Goal: Task Accomplishment & Management: Manage account settings

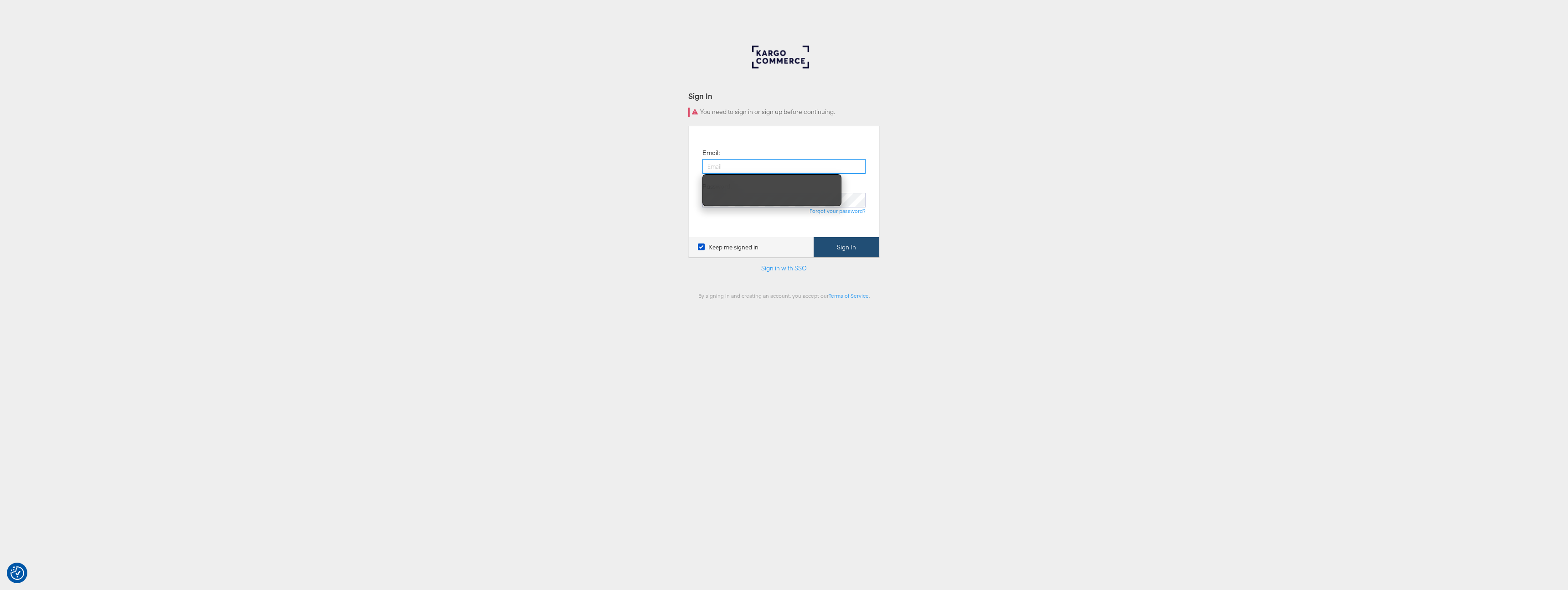
type input "[EMAIL_ADDRESS][PERSON_NAME][DOMAIN_NAME]"
click at [853, 255] on button "Sign In" at bounding box center [847, 247] width 66 height 21
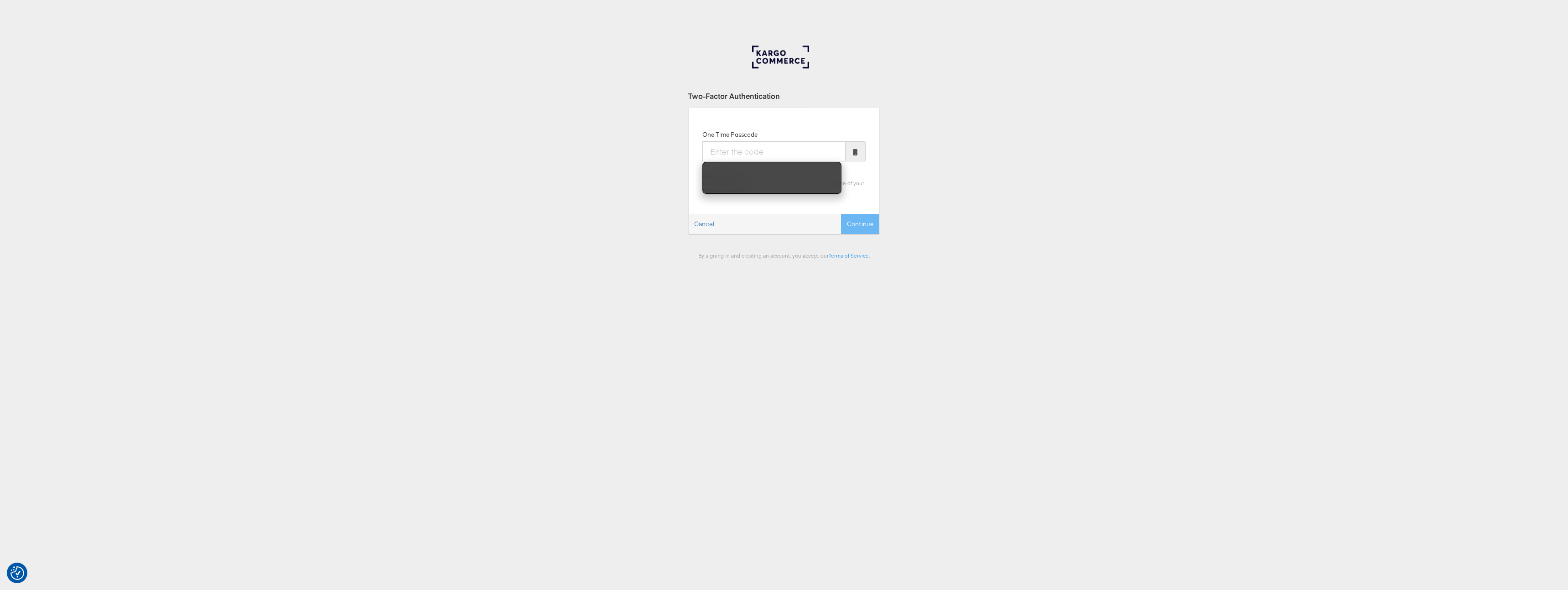
click at [772, 345] on div "Two-Factor Authentication One Time Passcode Having trouble? If you lost your au…" at bounding box center [784, 273] width 1568 height 456
click at [792, 150] on input "One Time Passcode" at bounding box center [774, 151] width 143 height 20
type input "940725"
click at [841, 214] on button "Continue" at bounding box center [860, 224] width 38 height 21
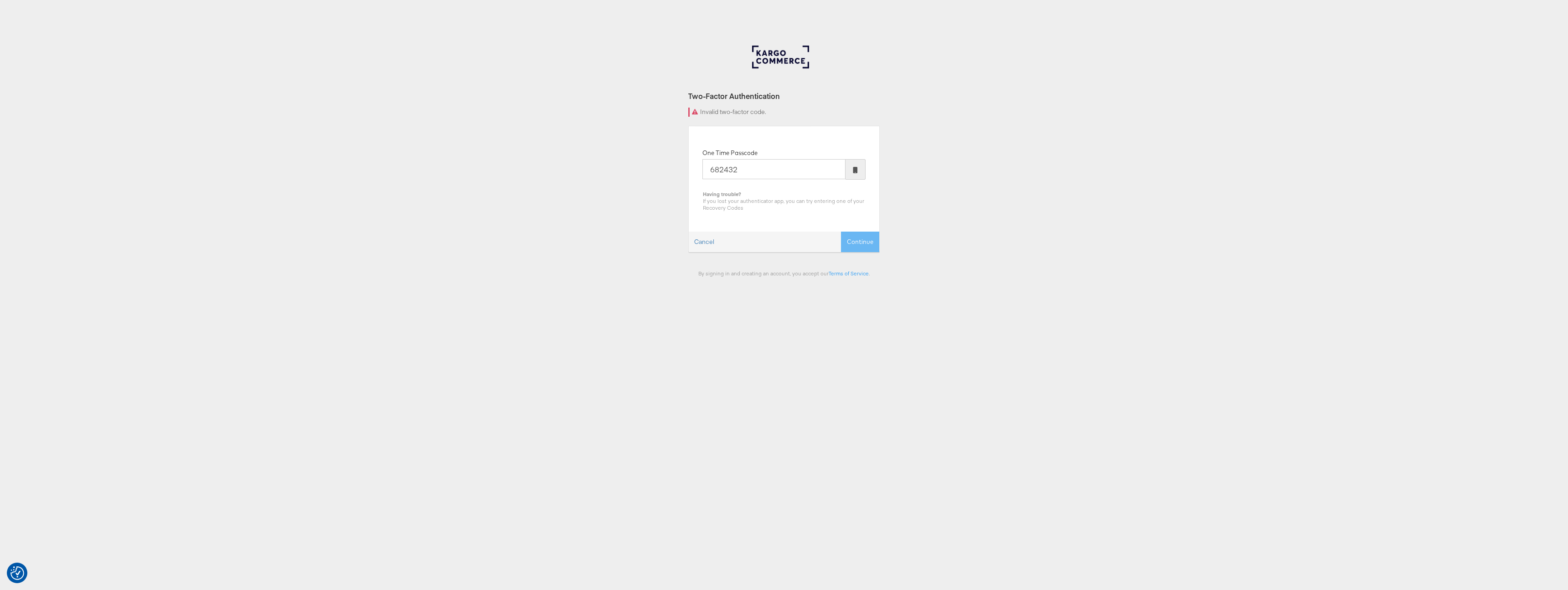
type input "682432"
click at [841, 231] on button "Continue" at bounding box center [860, 242] width 38 height 21
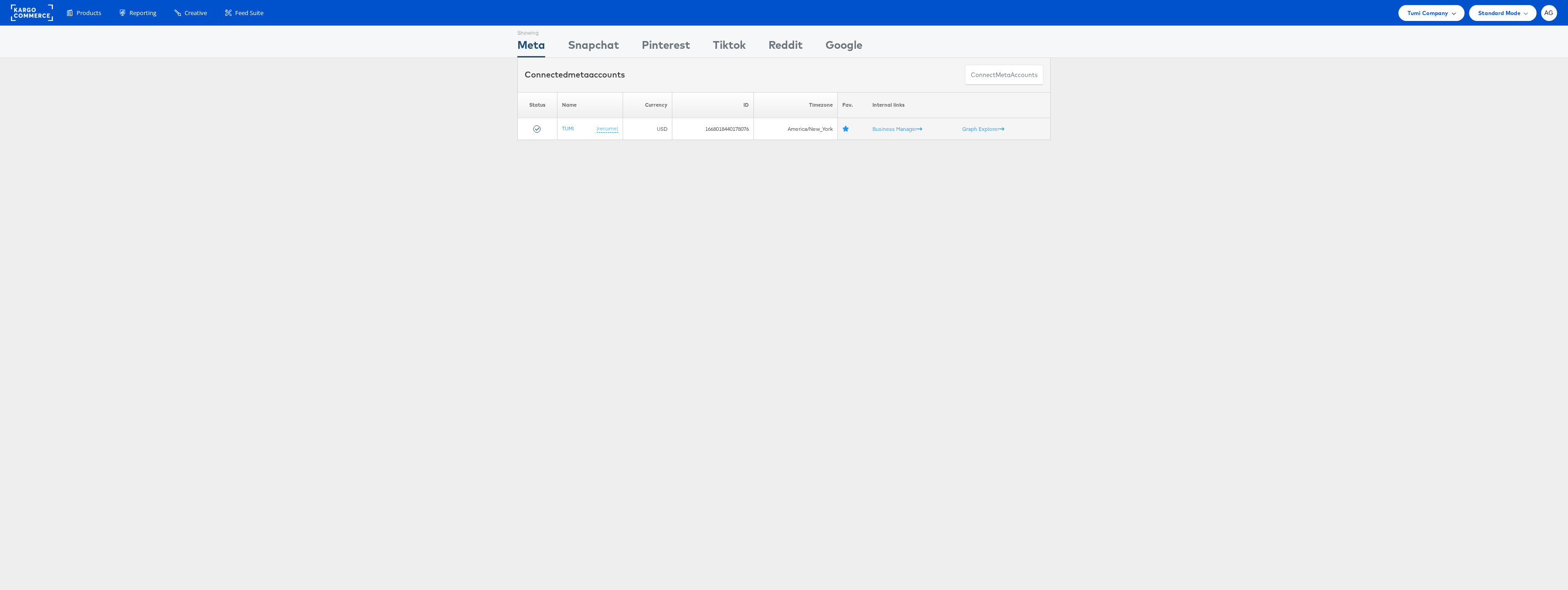
click at [1444, 19] on div "Tumi Company" at bounding box center [1431, 13] width 66 height 16
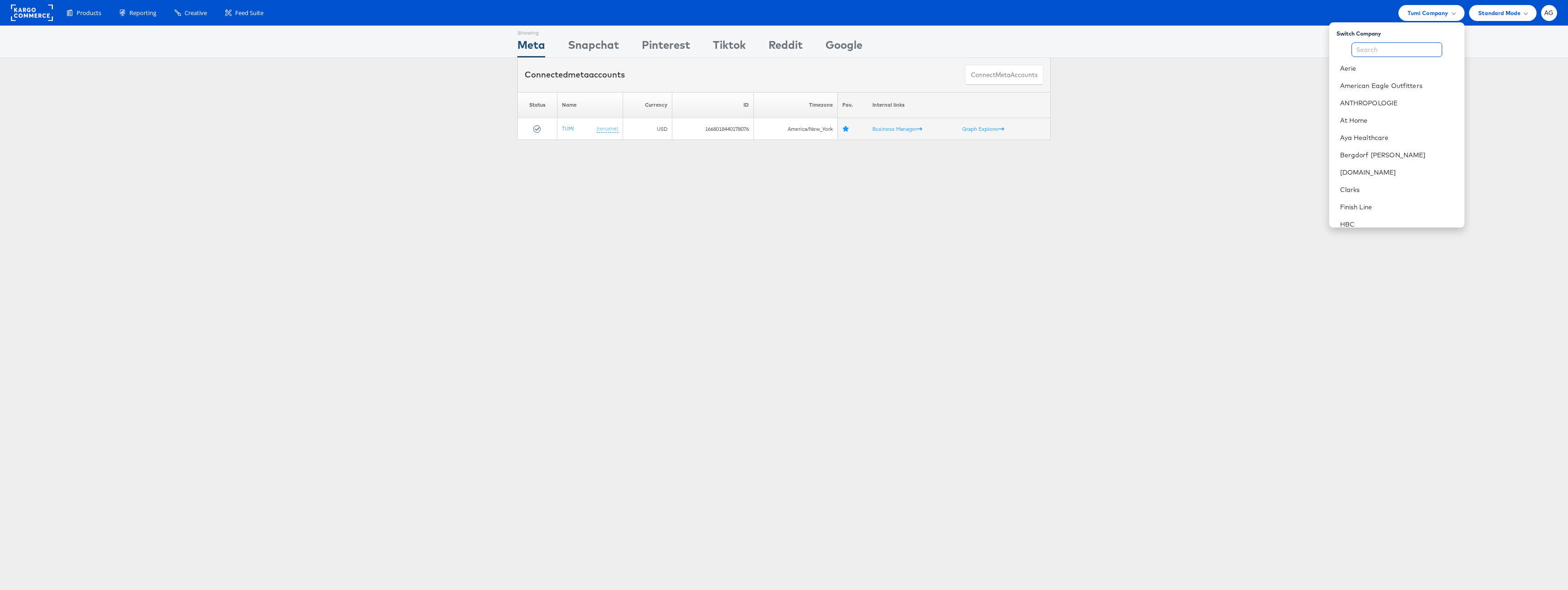
click at [1395, 52] on input "text" at bounding box center [1396, 50] width 91 height 15
type input "s"
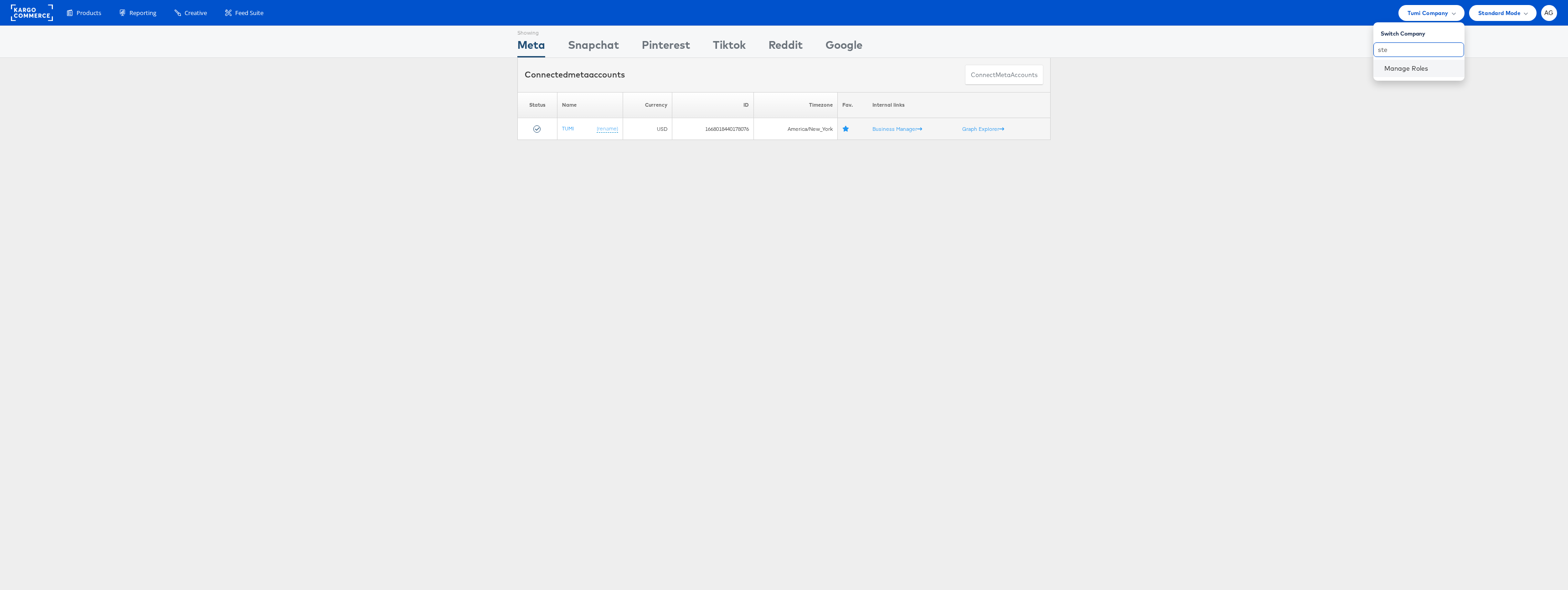
type input "ste"
click at [1400, 62] on div "Manage Roles" at bounding box center [1419, 68] width 91 height 17
click at [1418, 68] on link "Manage Roles" at bounding box center [1406, 68] width 44 height 8
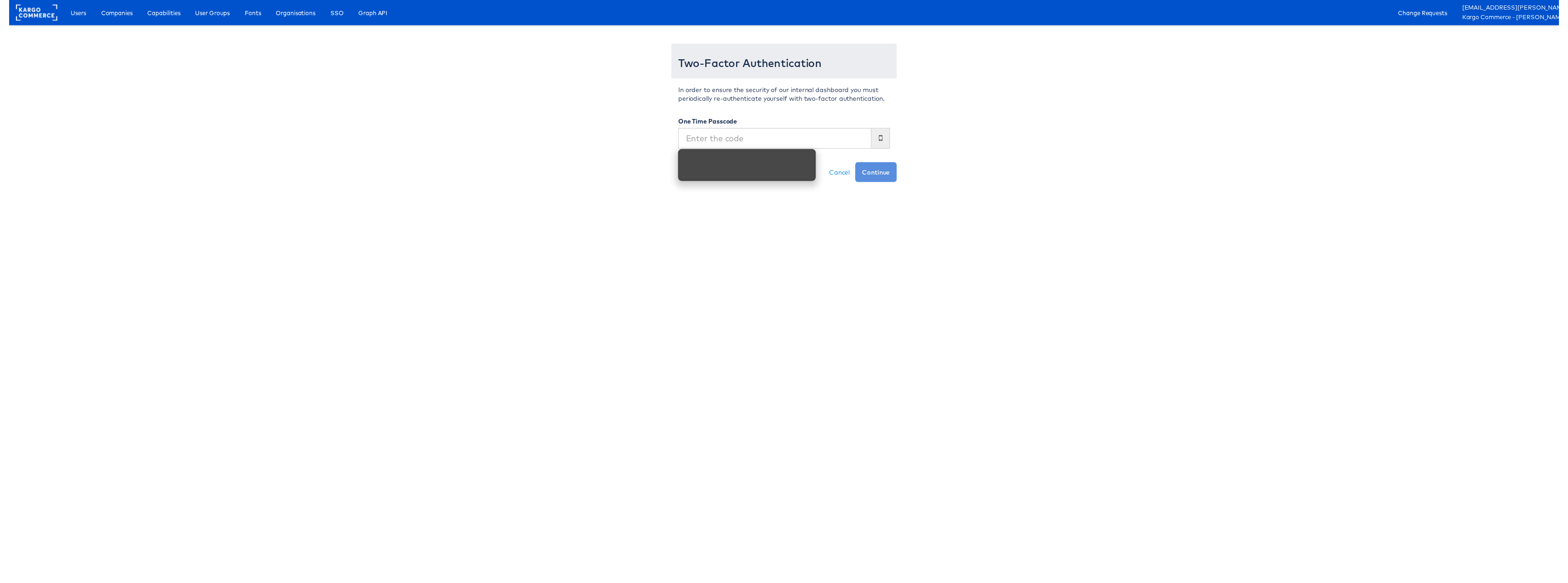
click at [827, 141] on input "text" at bounding box center [774, 140] width 195 height 21
type input "996799"
click at [856, 164] on button "Continue" at bounding box center [877, 174] width 42 height 20
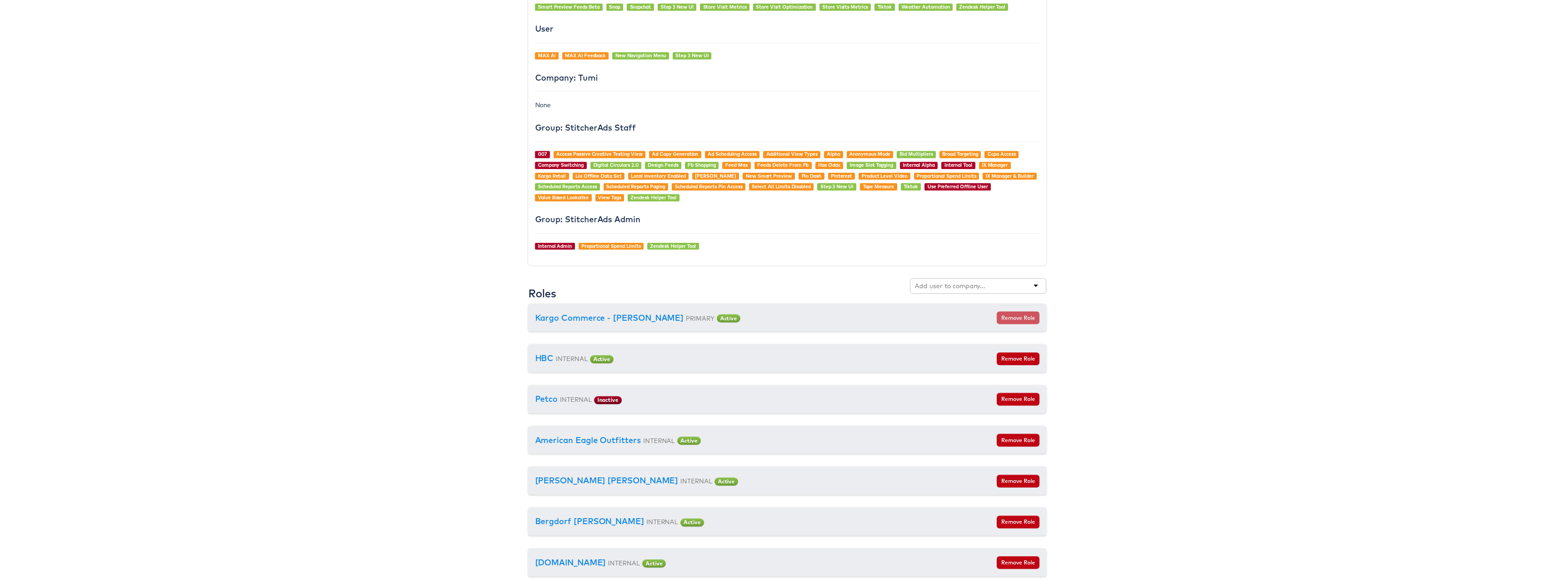
scroll to position [723, 0]
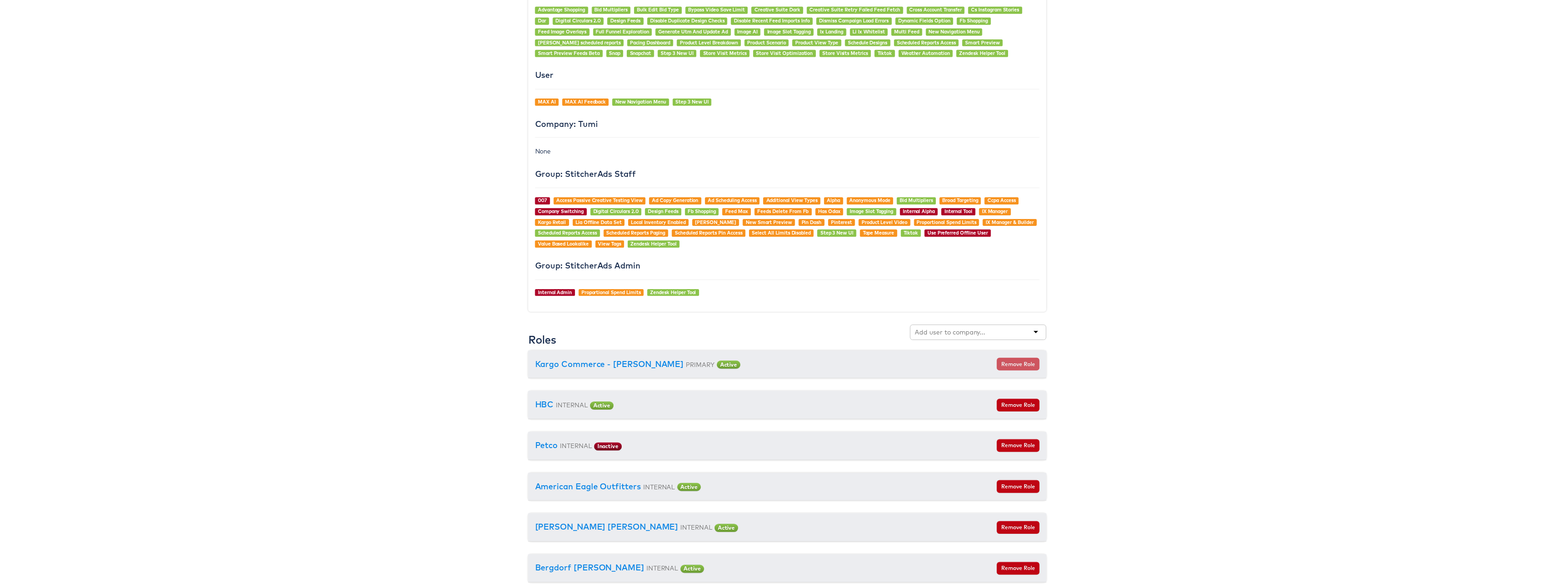
click at [980, 334] on input "text" at bounding box center [952, 335] width 72 height 9
type input "steve madden"
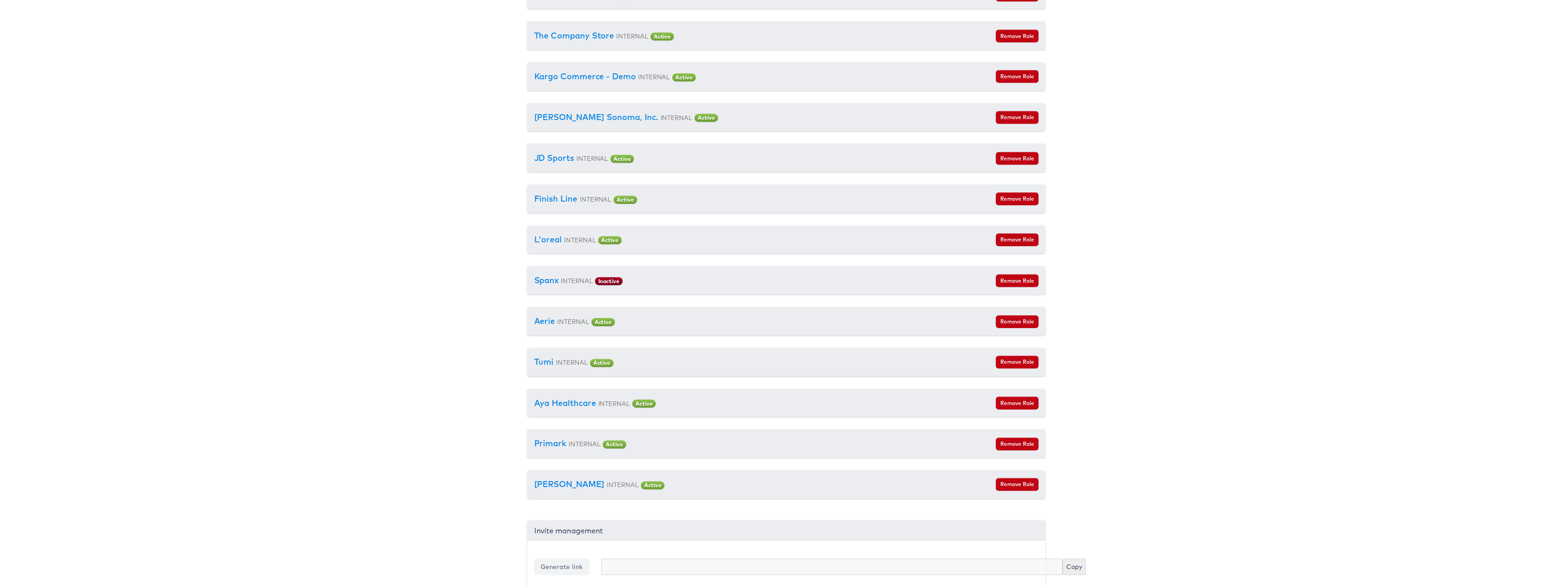
scroll to position [0, 1]
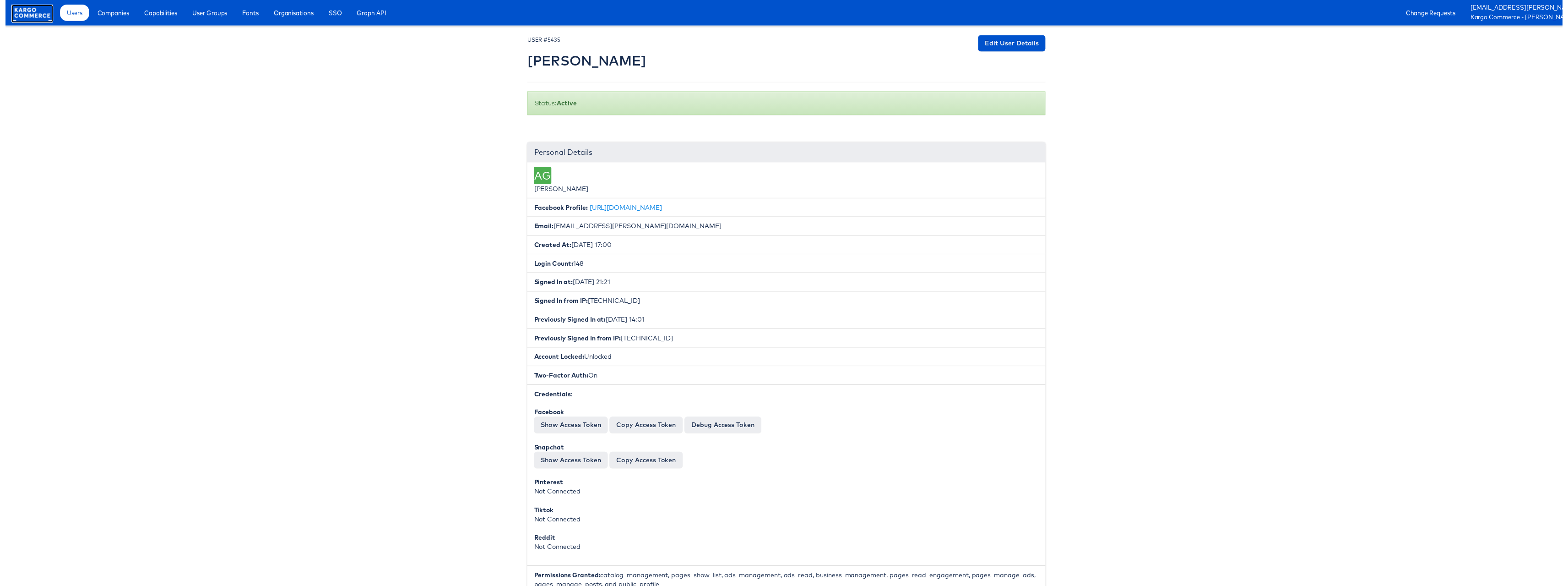
click at [18, 21] on link at bounding box center [27, 18] width 42 height 8
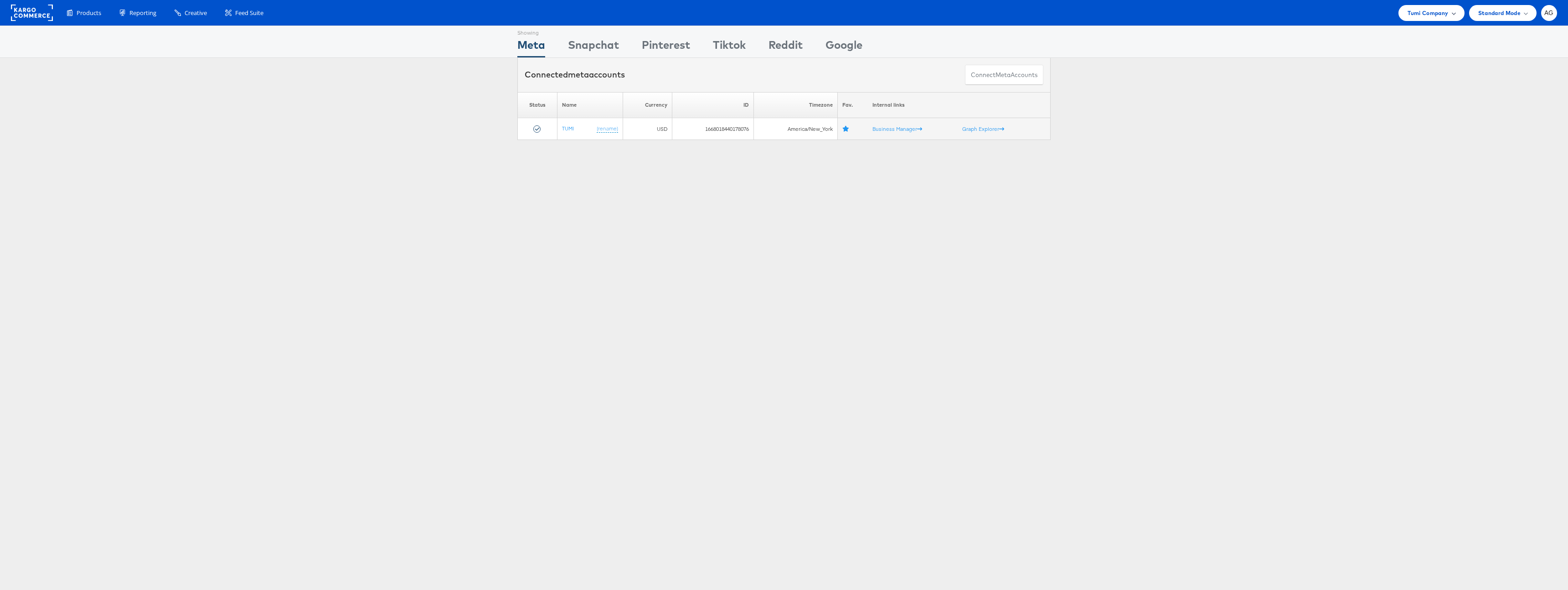
click at [1429, 11] on span "Tumi Company" at bounding box center [1427, 13] width 41 height 10
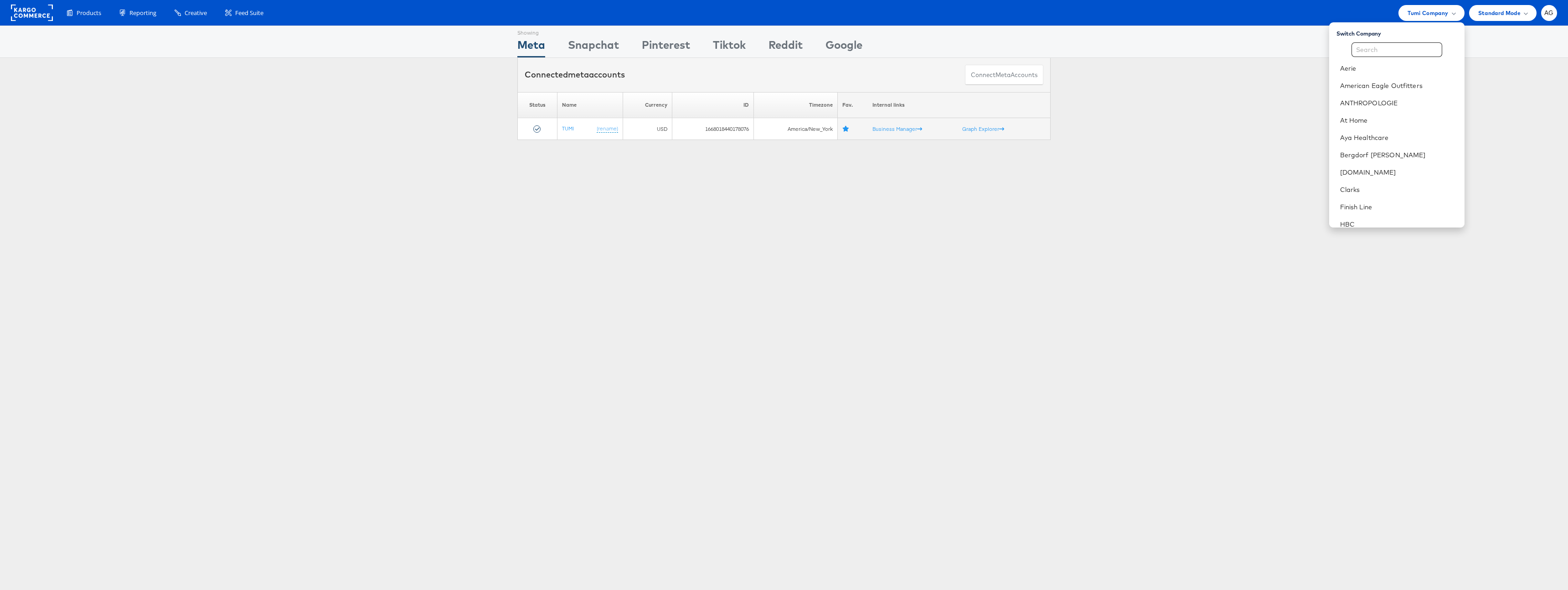
scroll to position [232, 0]
click at [1371, 114] on link "[PERSON_NAME]" at bounding box center [1399, 113] width 117 height 9
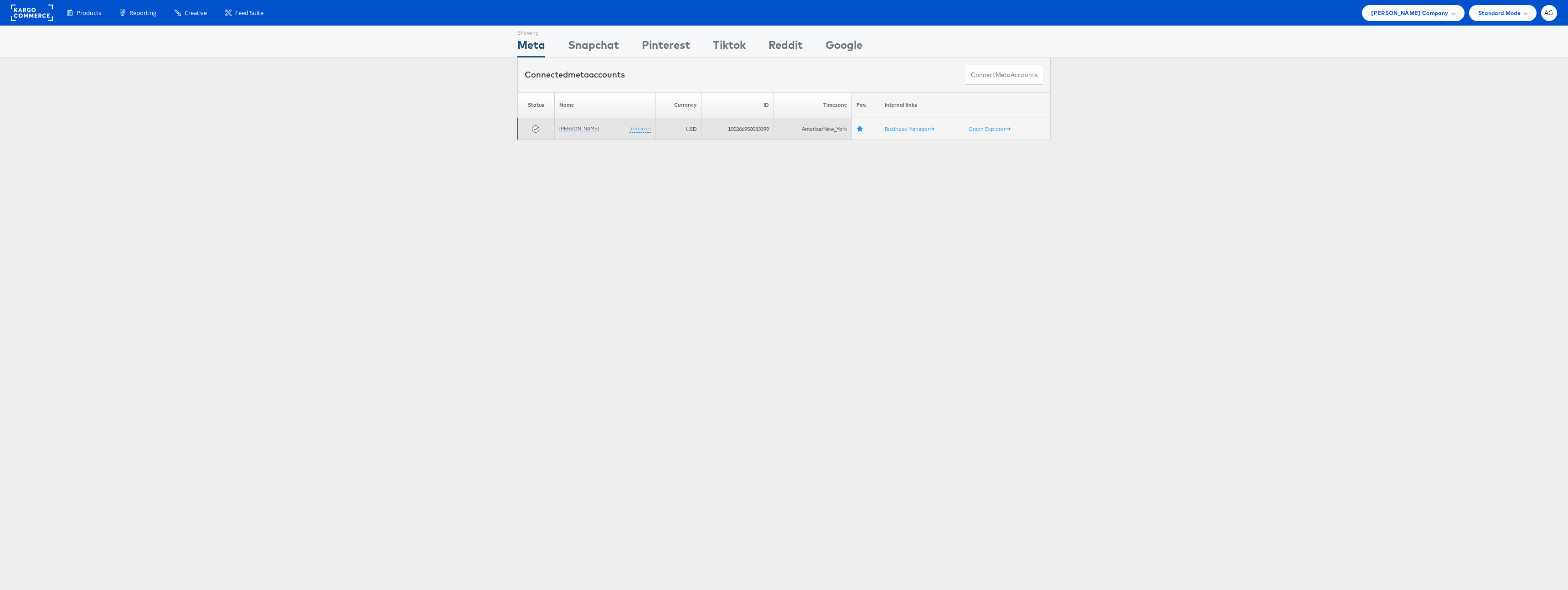
click at [580, 130] on link "Steve Madden" at bounding box center [579, 128] width 40 height 7
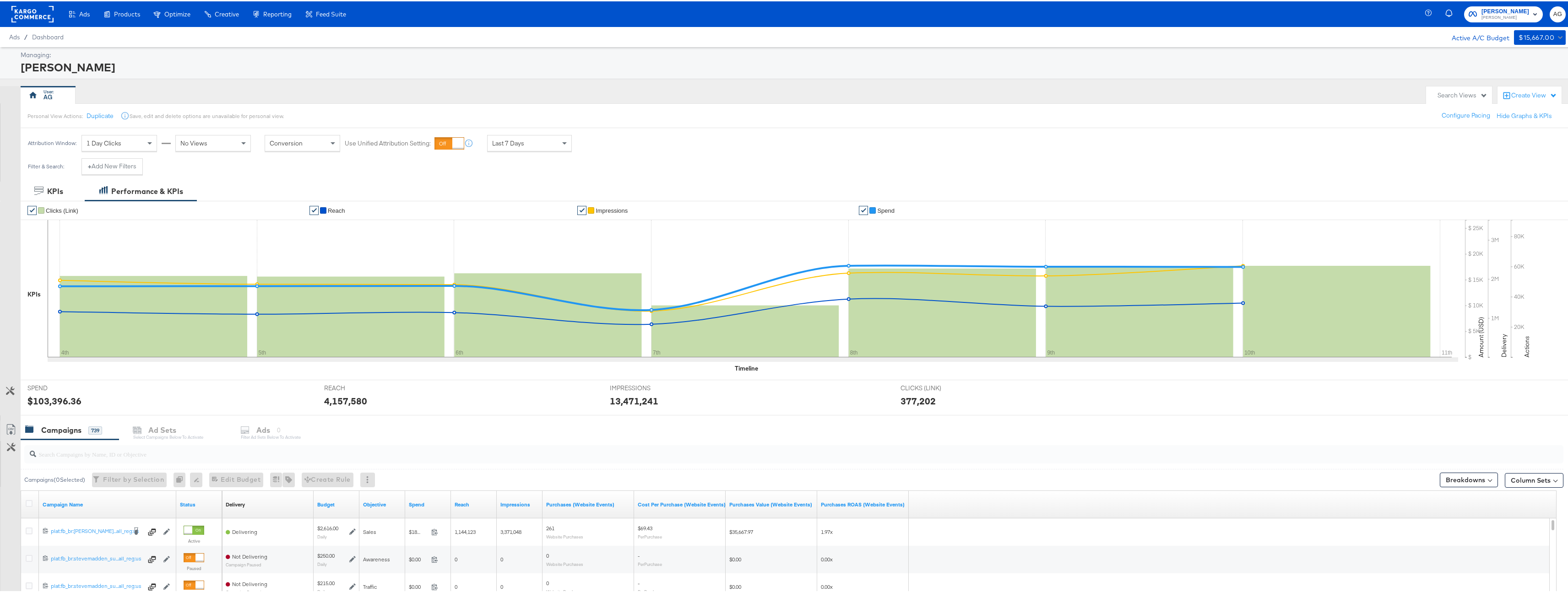
click at [142, 447] on input "search" at bounding box center [726, 448] width 1380 height 18
click at [27, 503] on icon at bounding box center [29, 502] width 7 height 7
click at [0, 0] on input "checkbox" at bounding box center [0, 0] width 0 height 0
click at [300, 423] on div "Ads for 739 Campaigns" at bounding box center [305, 428] width 87 height 10
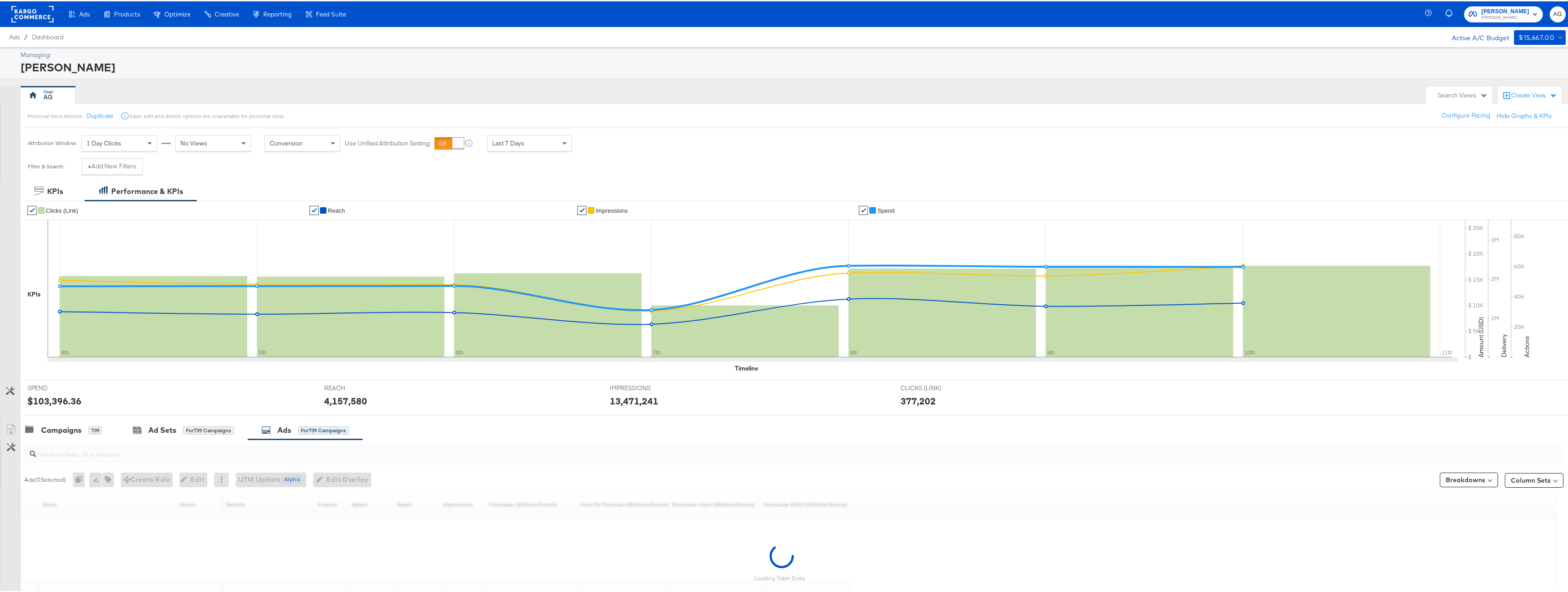
click at [152, 456] on input "search" at bounding box center [726, 448] width 1380 height 18
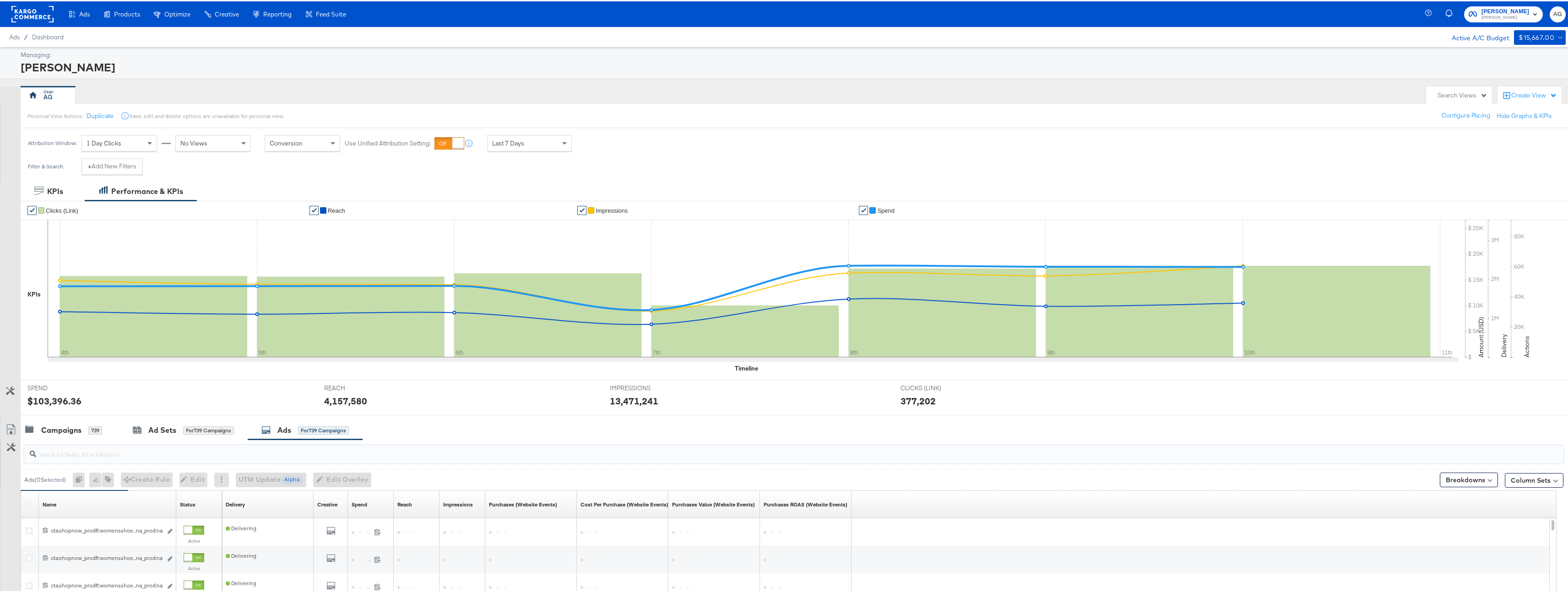
paste input "6652232458063"
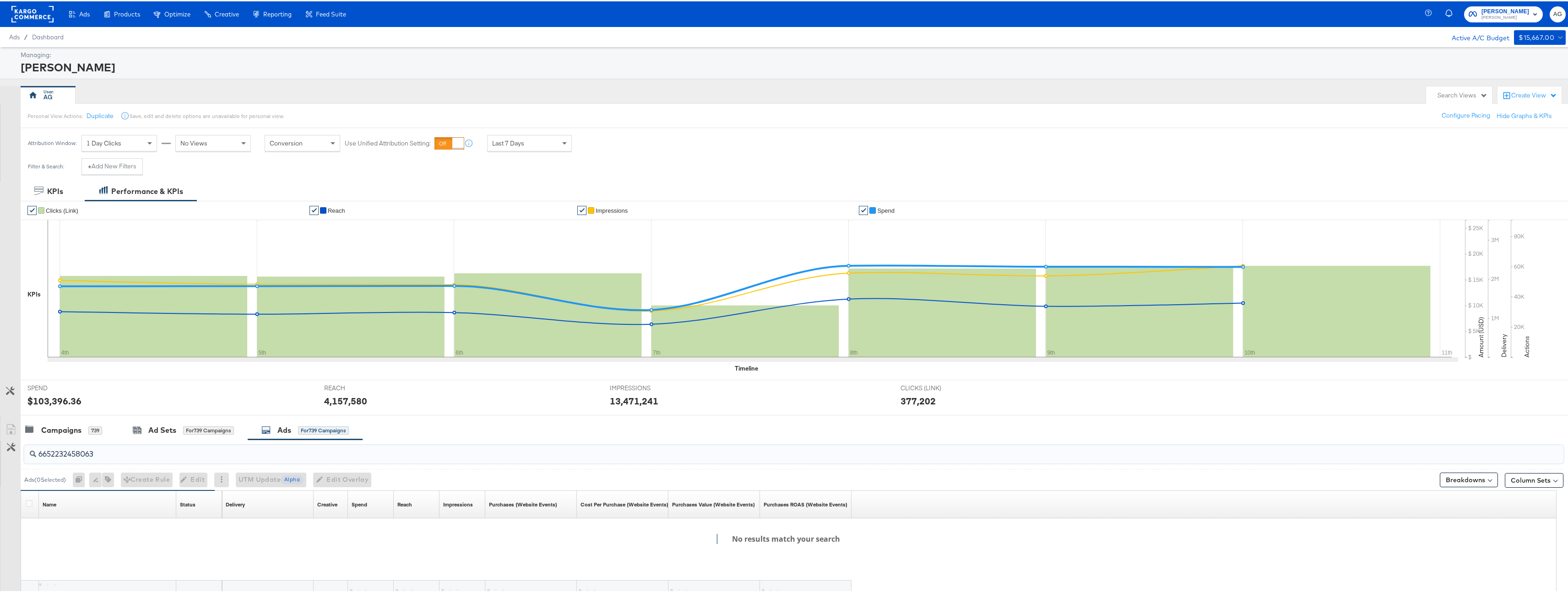
scroll to position [75, 0]
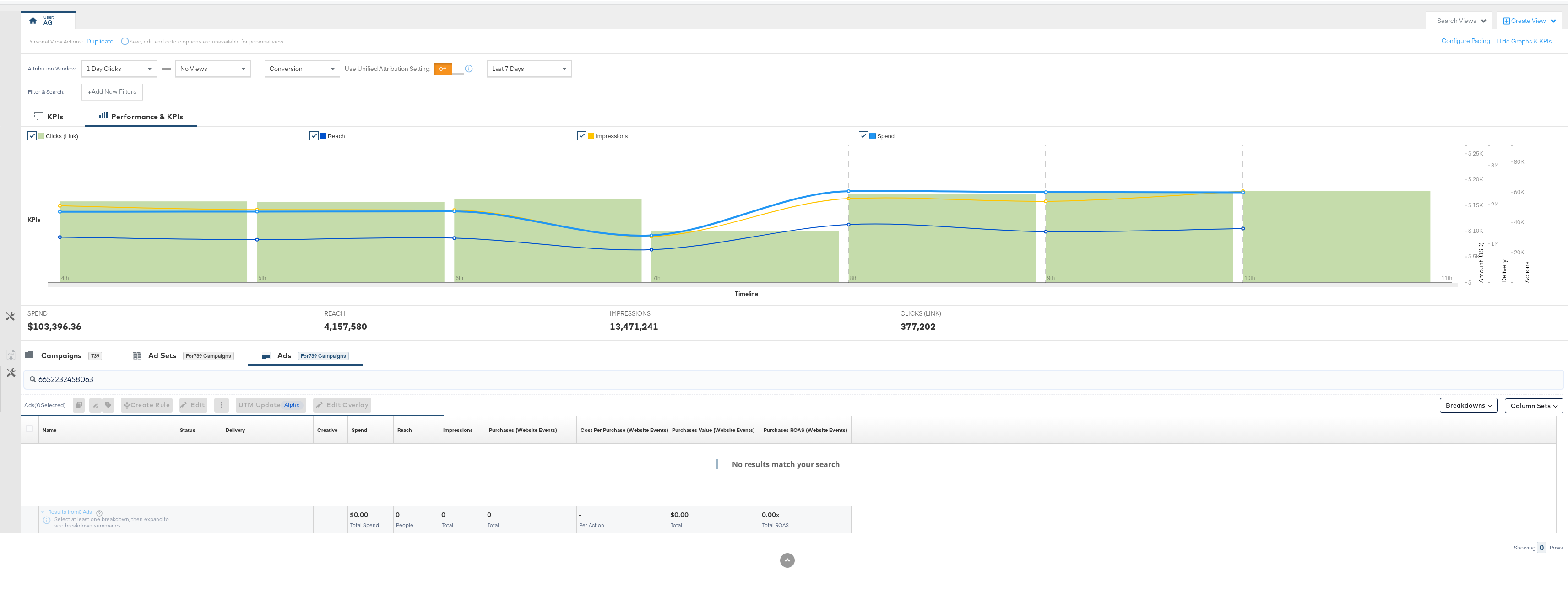
type input "6652232458063"
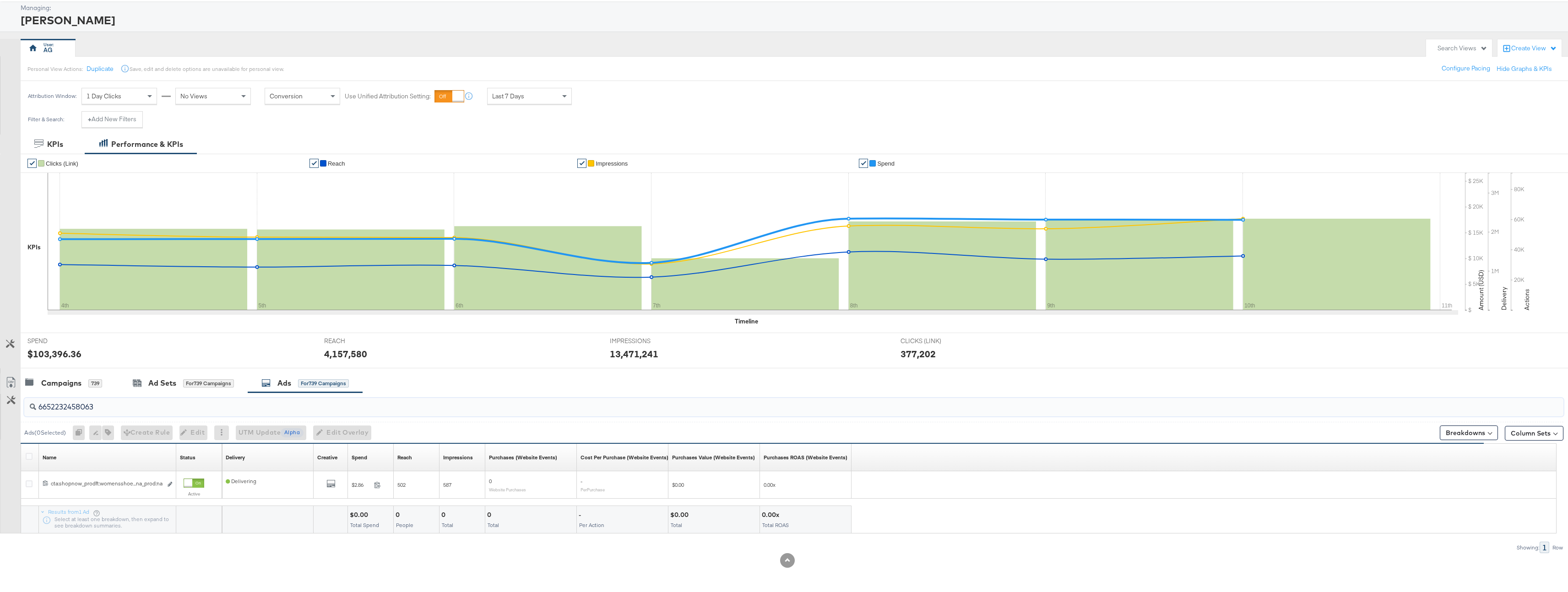
scroll to position [47, 0]
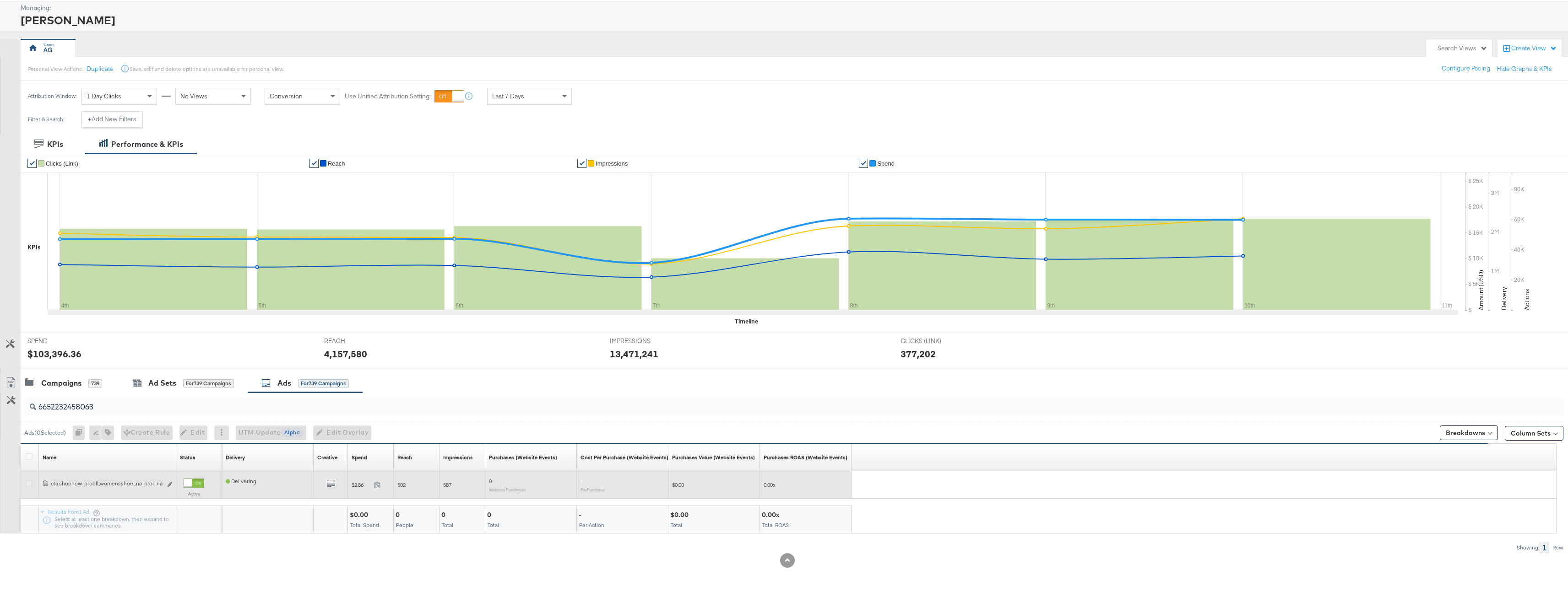
click at [27, 481] on icon at bounding box center [29, 482] width 7 height 7
click at [0, 0] on input "checkbox" at bounding box center [0, 0] width 0 height 0
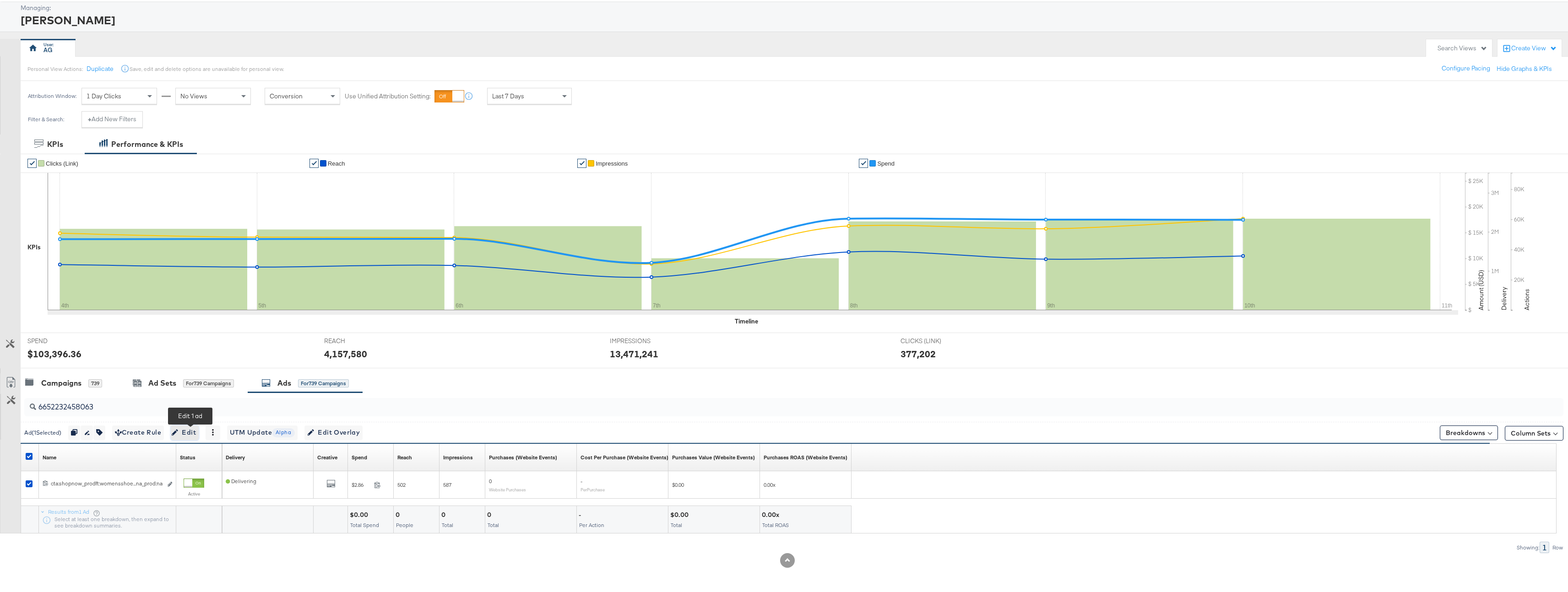
click at [189, 427] on span "Edit" at bounding box center [185, 431] width 23 height 12
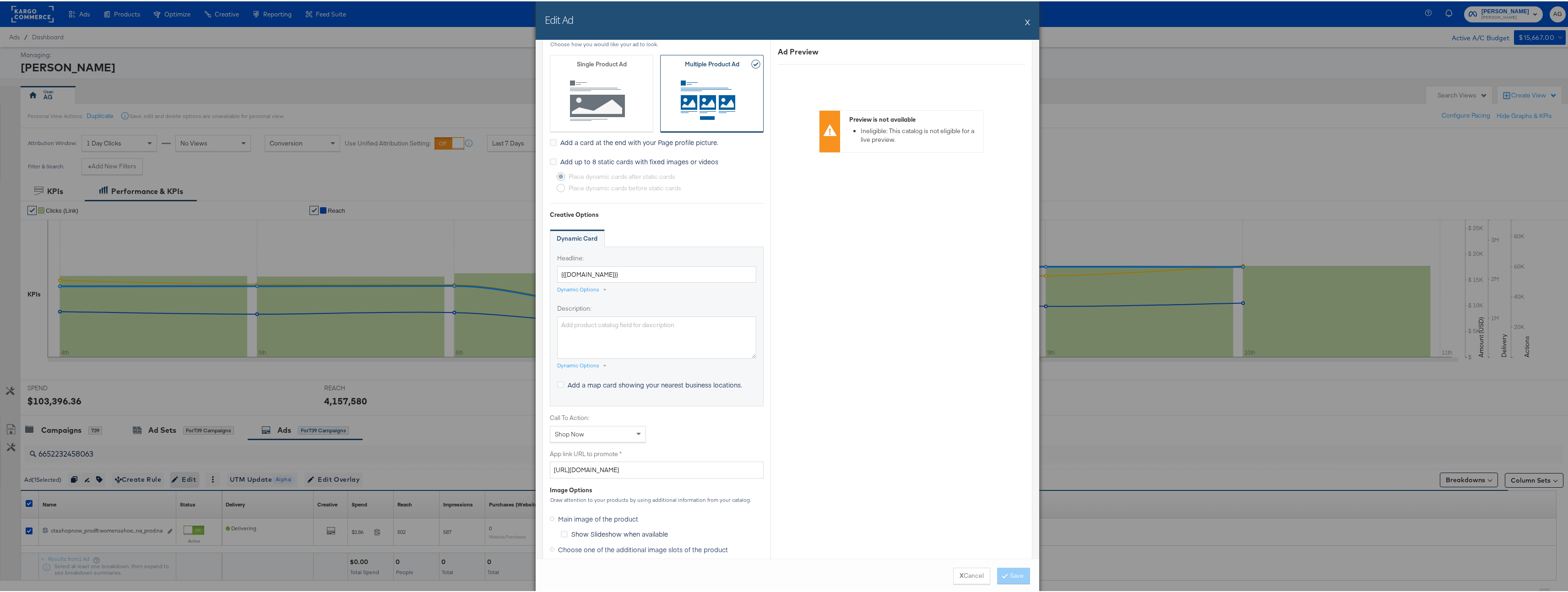
scroll to position [514, 0]
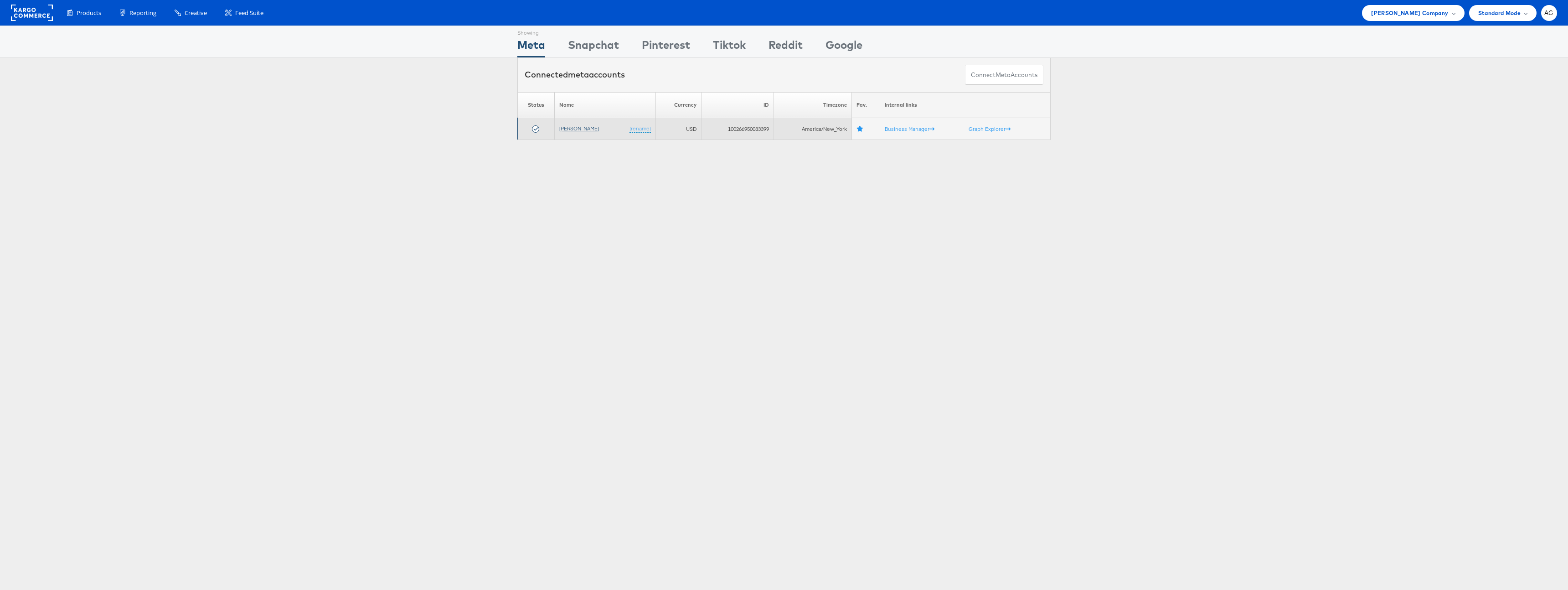
click at [589, 130] on link "[PERSON_NAME]" at bounding box center [579, 128] width 40 height 7
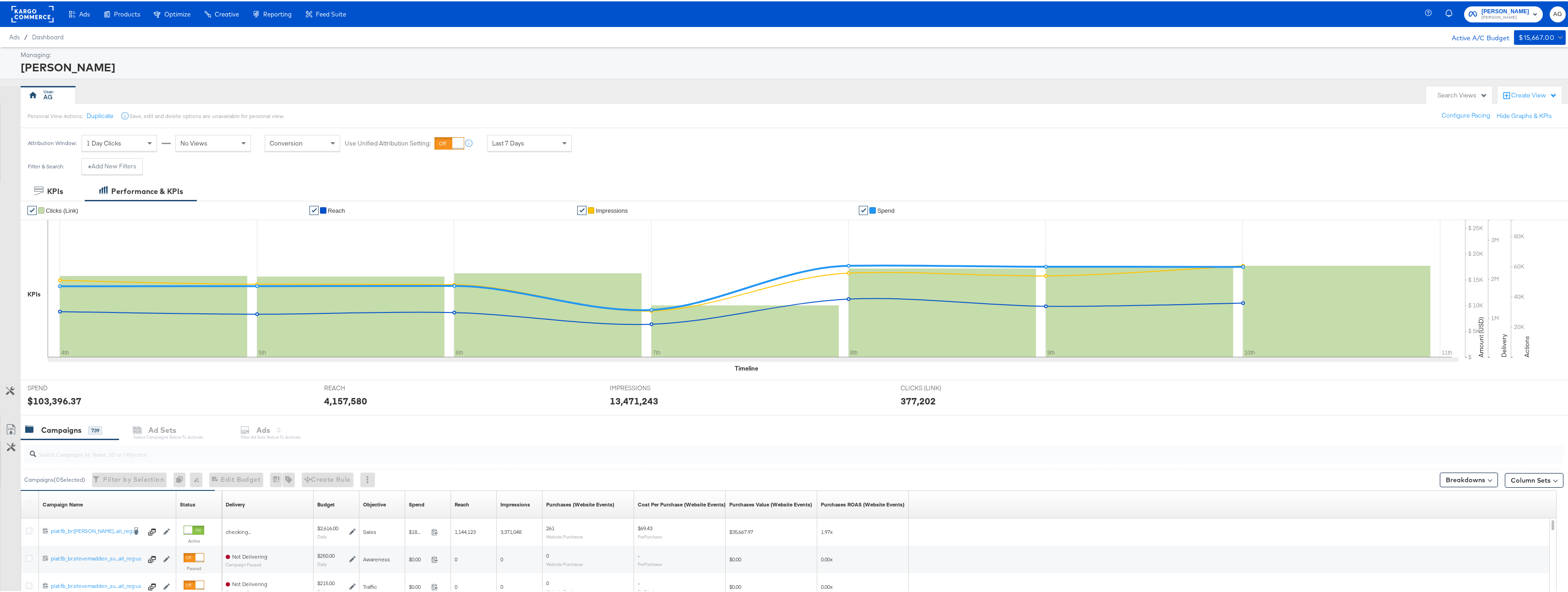
click at [0, 0] on div "Create filtered sets to control which products appear in your ads." at bounding box center [0, 0] width 0 height 0
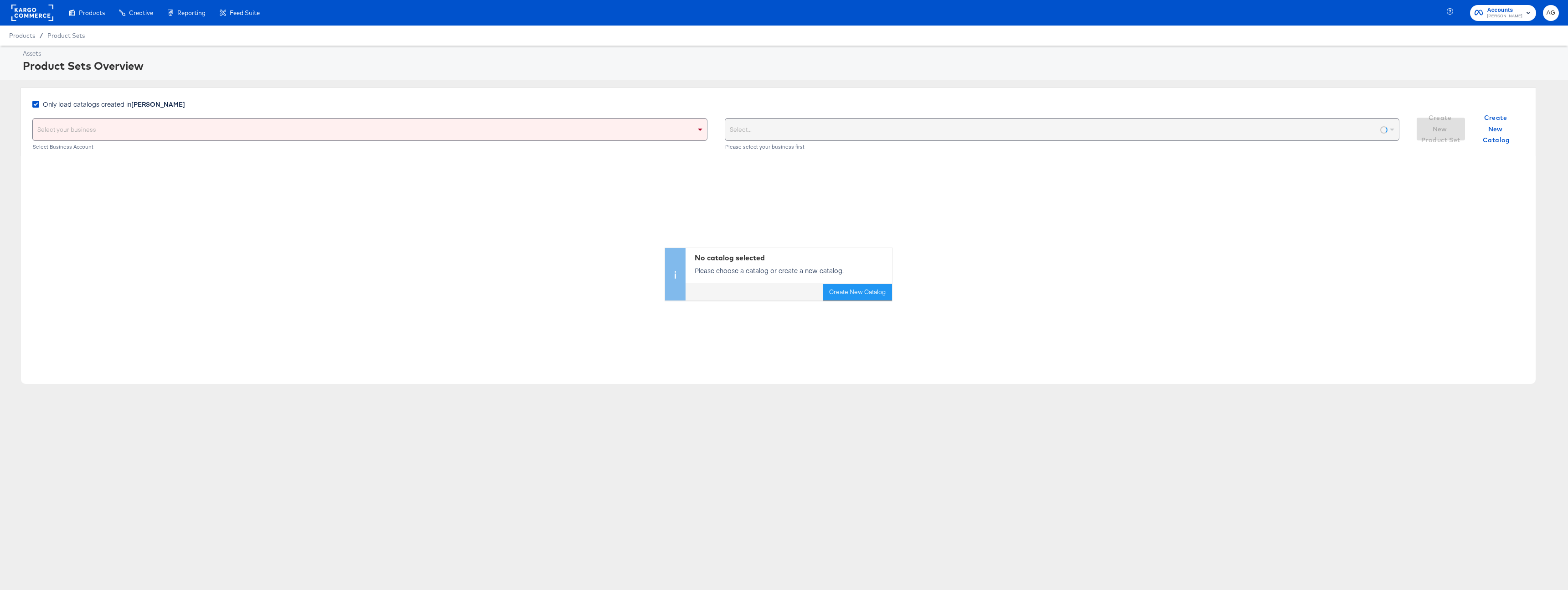
click at [530, 132] on div "Select your business" at bounding box center [370, 130] width 674 height 22
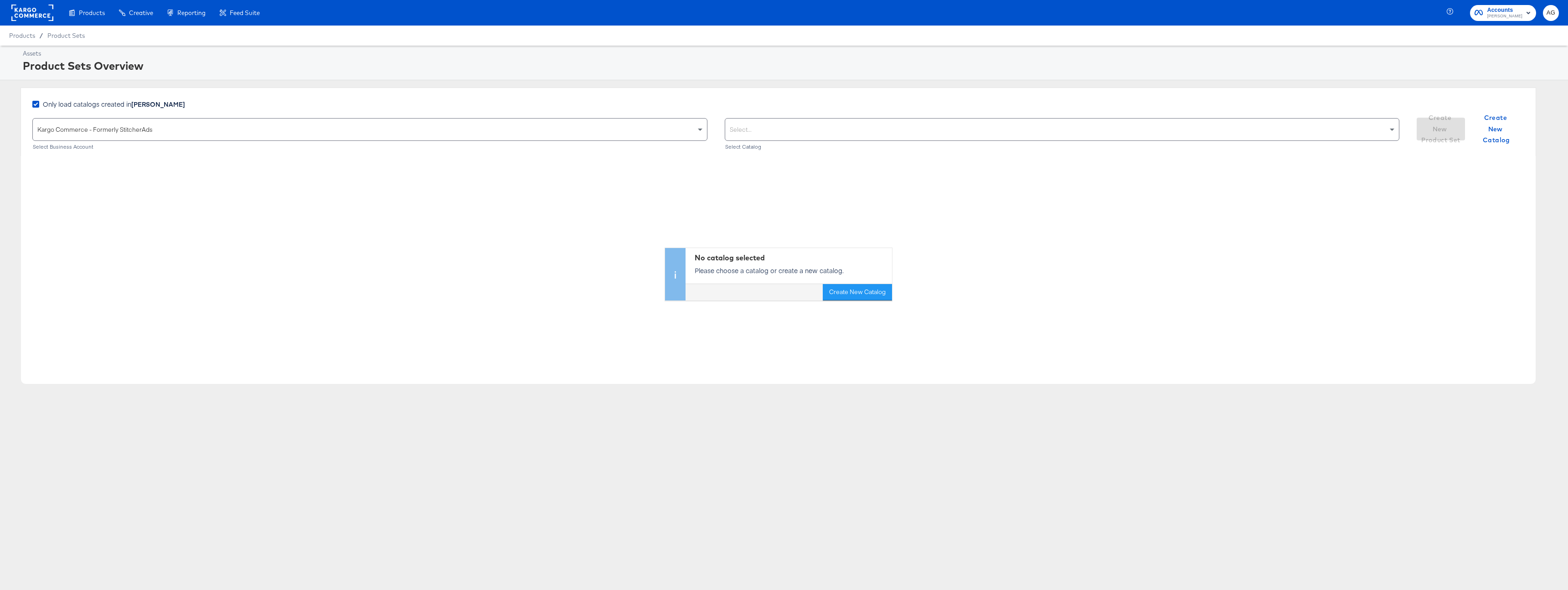
click at [903, 133] on div "Select..." at bounding box center [1062, 130] width 674 height 22
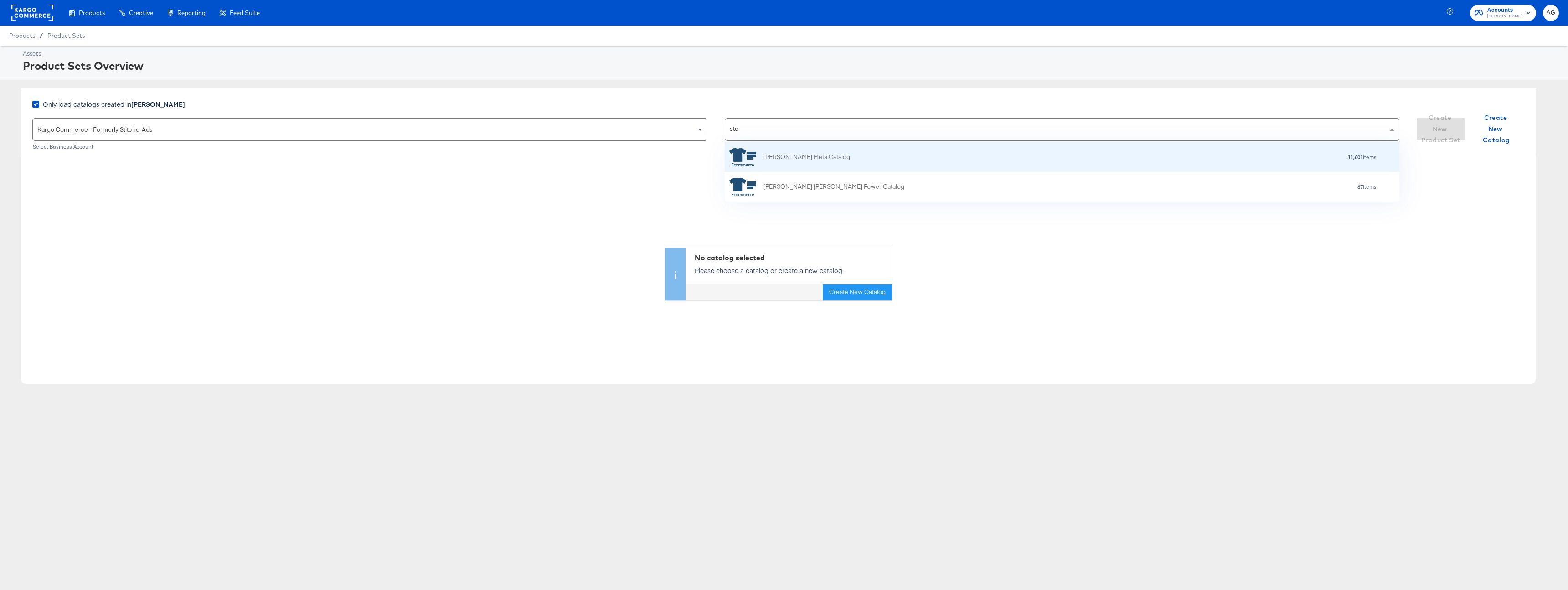
scroll to position [23, 668]
type input "[PERSON_NAME]"
click at [917, 156] on div "11,601 items" at bounding box center [1114, 156] width 527 height 6
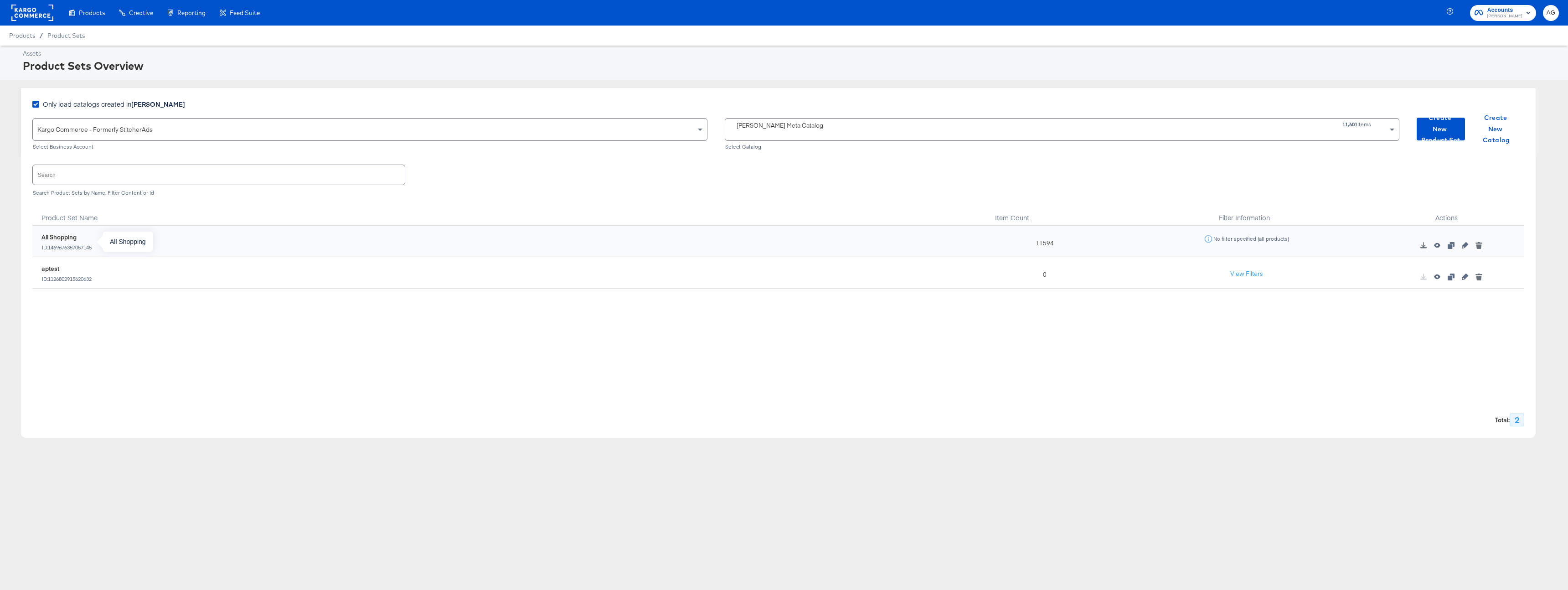
click at [65, 235] on div "All Shopping" at bounding box center [66, 237] width 51 height 9
click at [77, 255] on div "All Shopping ID: 1469676357057145" at bounding box center [501, 243] width 928 height 27
click at [74, 273] on div "aptest ID: 1126802915620632" at bounding box center [66, 273] width 51 height 18
click at [96, 232] on div "All Shopping ID: 1469676357057145" at bounding box center [501, 243] width 928 height 27
click at [80, 242] on div "All Shopping ID: 1469676357057145" at bounding box center [66, 242] width 51 height 18
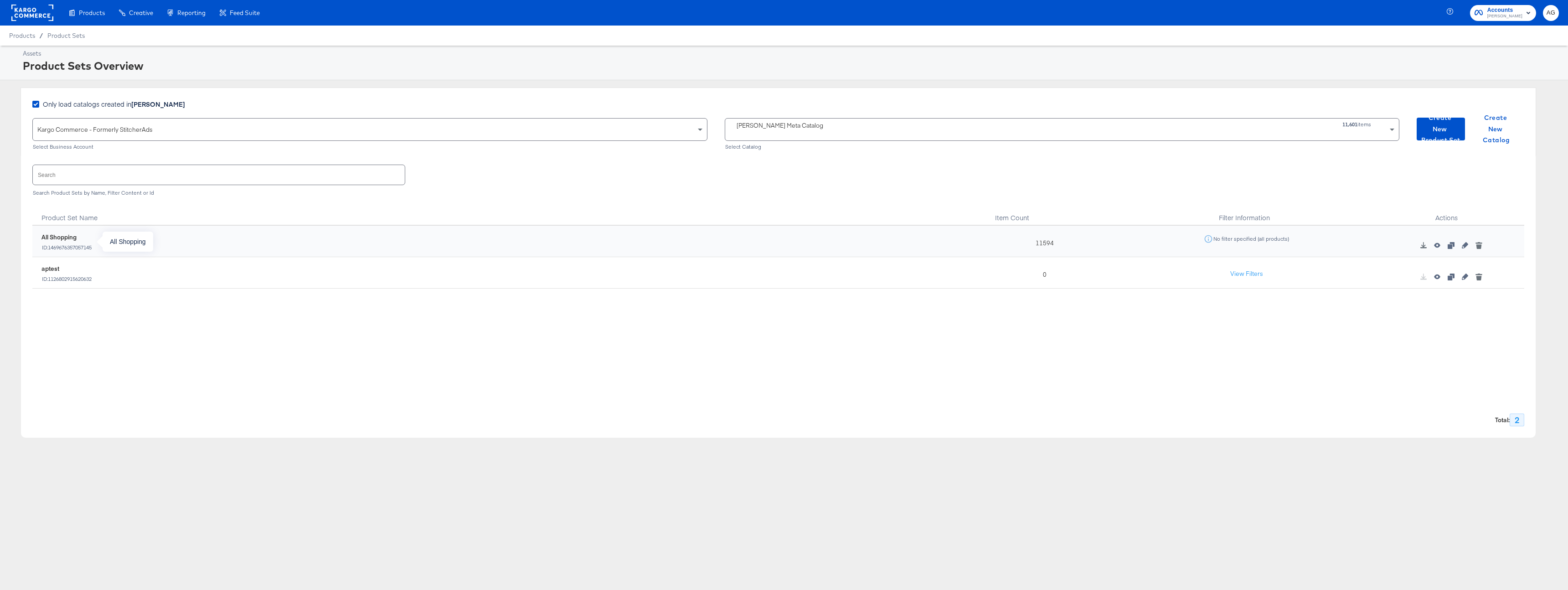
click at [65, 236] on div "All Shopping" at bounding box center [66, 237] width 51 height 9
click at [144, 170] on input "text" at bounding box center [219, 175] width 372 height 19
click at [739, 179] on div "Search Search Product Sets by Name, Filter Content or Id" at bounding box center [778, 179] width 1492 height 47
